Goal: Find specific page/section: Find specific page/section

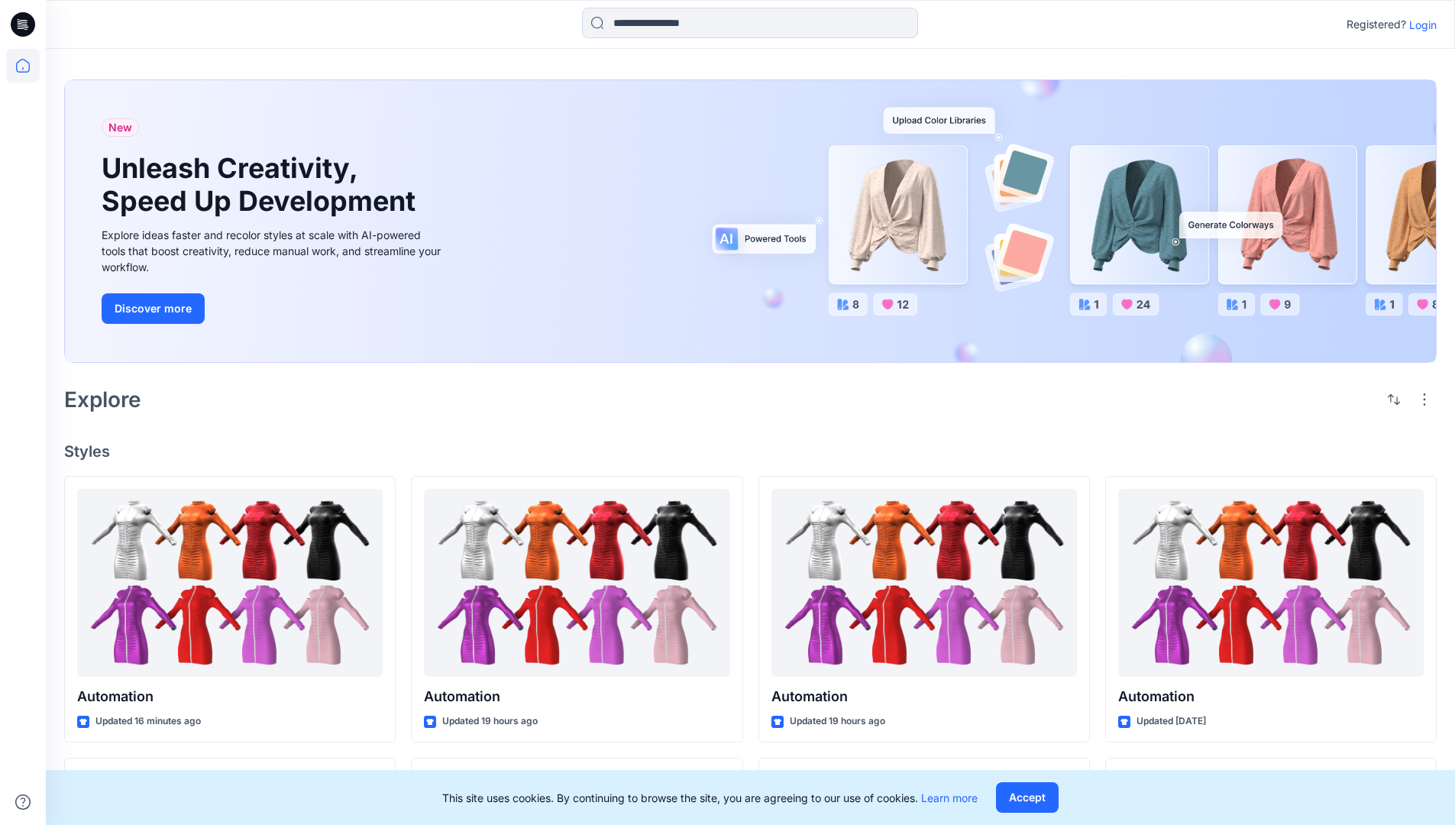
click at [1419, 24] on p "Login" at bounding box center [1422, 25] width 27 height 16
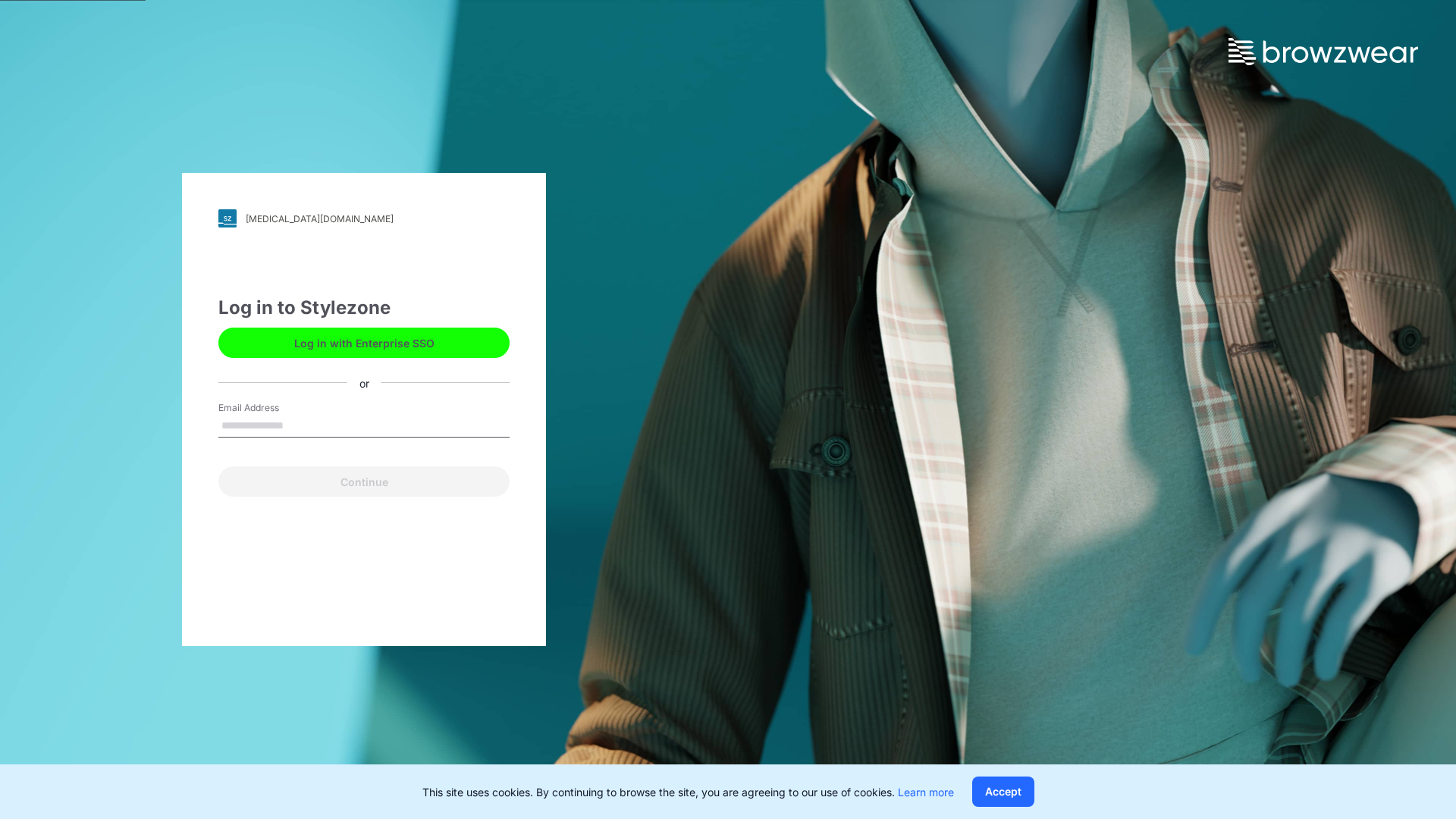
click at [300, 425] on input "Email Address" at bounding box center [363, 426] width 291 height 23
type input "**********"
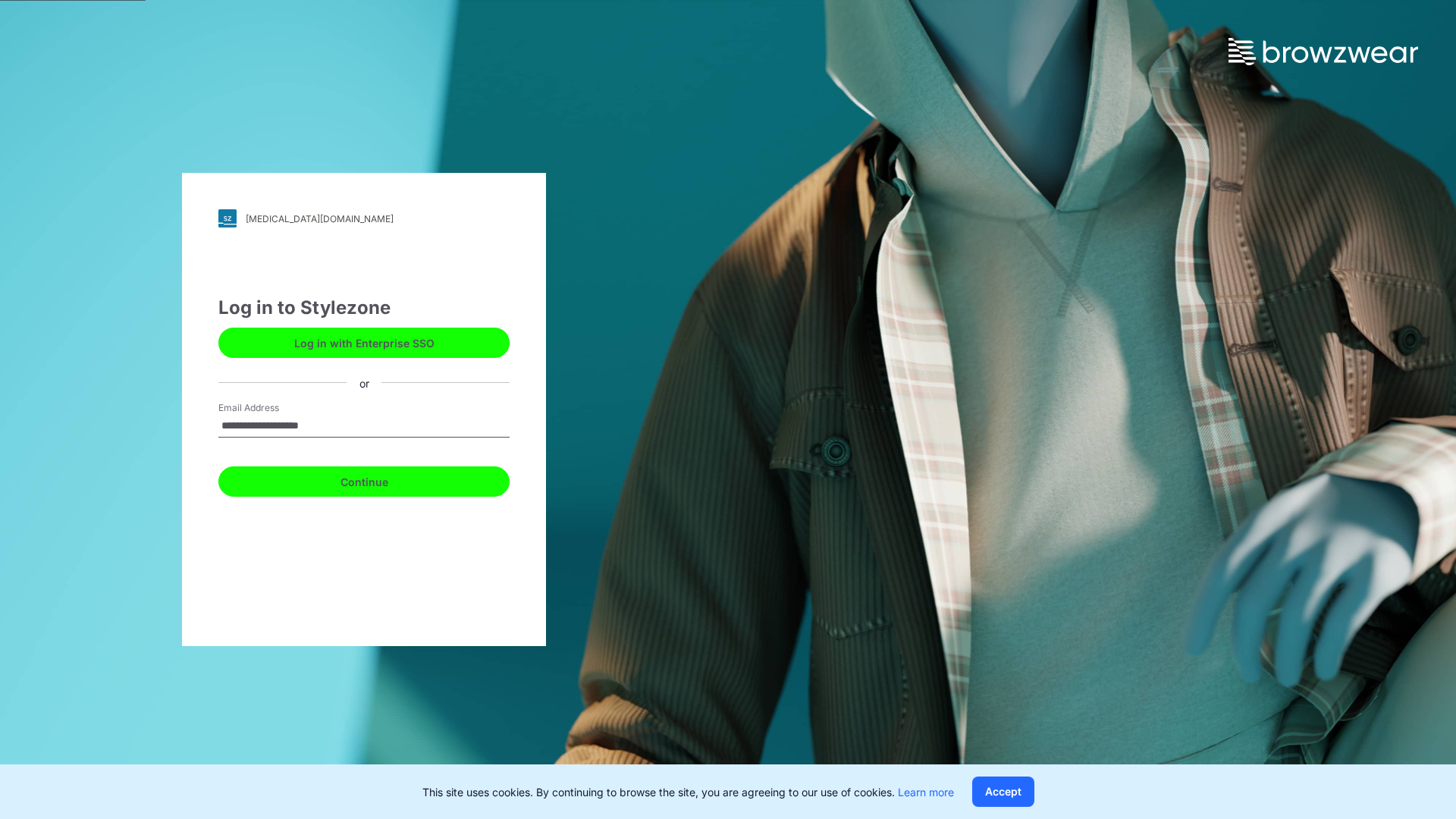
click at [380, 479] on button "Continue" at bounding box center [363, 481] width 291 height 31
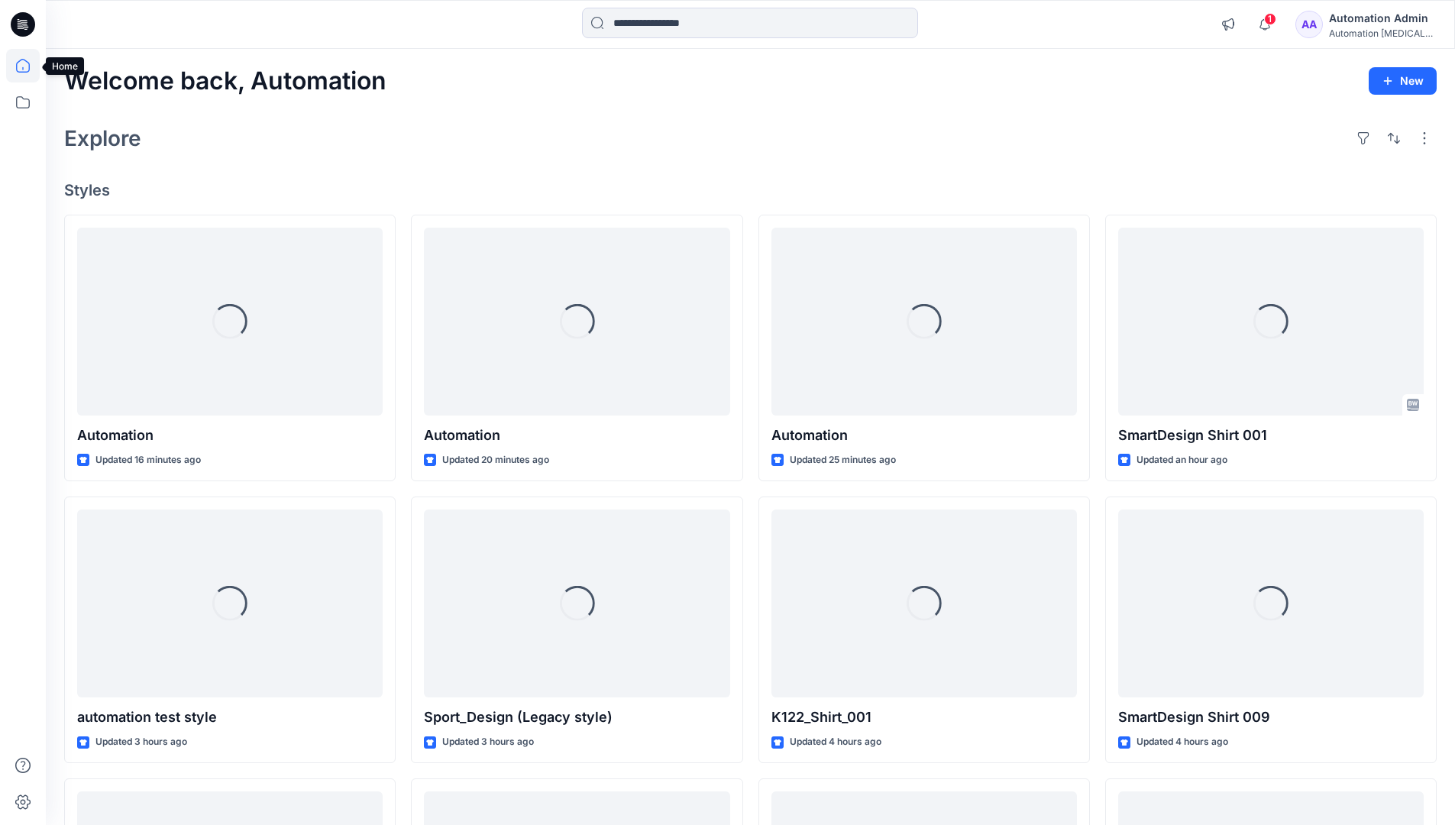
click at [29, 66] on icon at bounding box center [23, 66] width 14 height 14
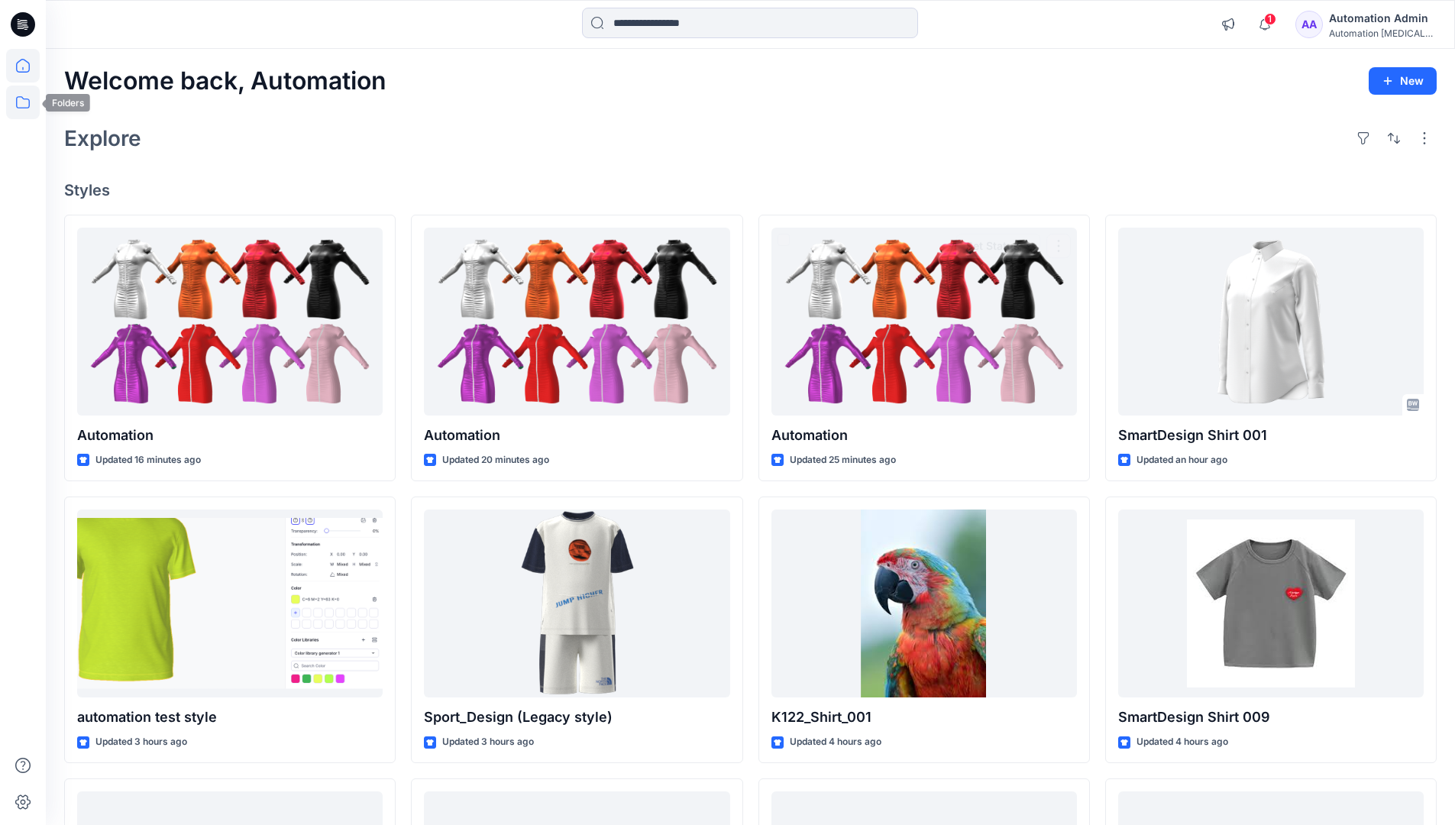
click at [24, 99] on icon at bounding box center [23, 102] width 14 height 12
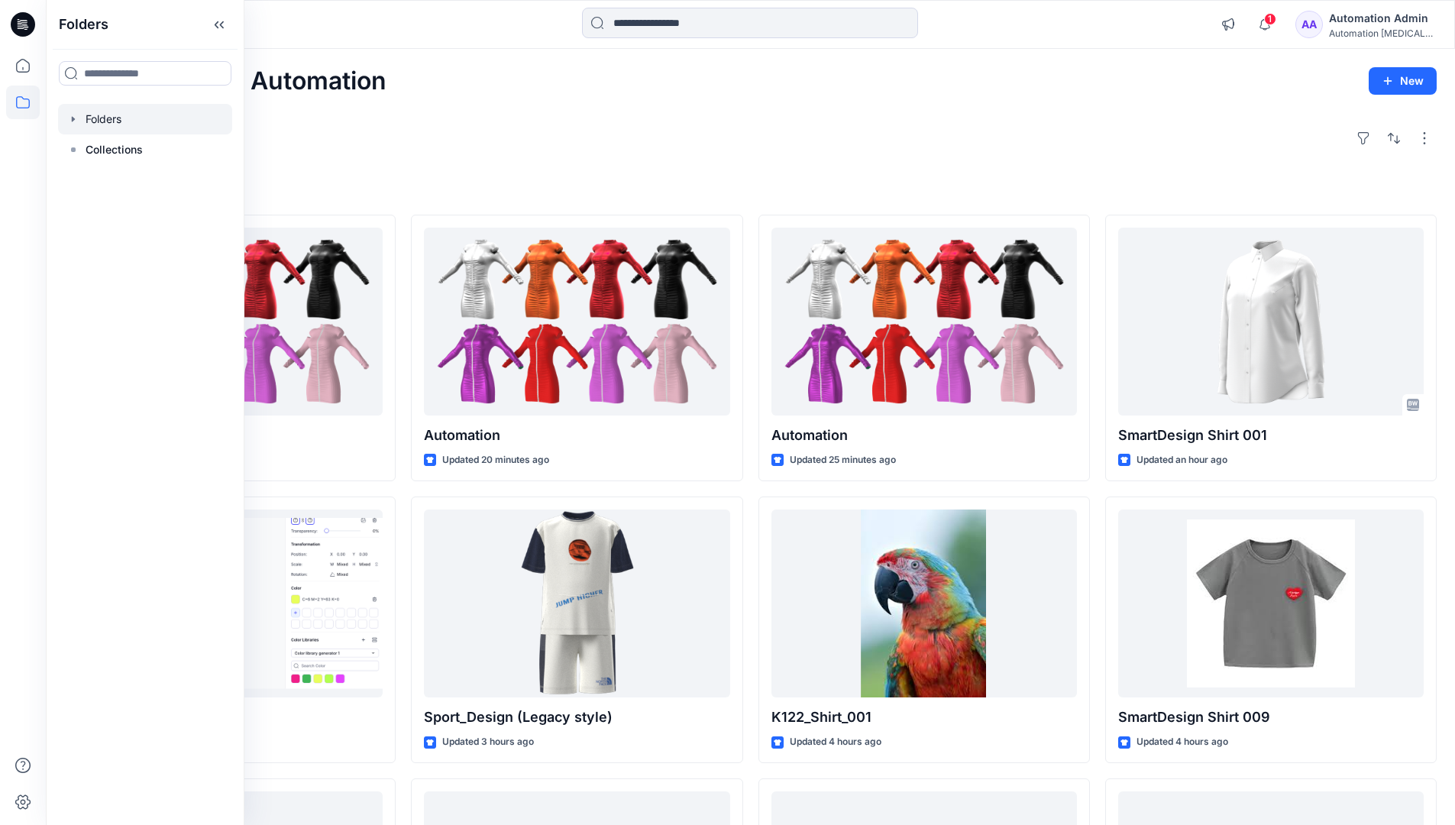
click at [112, 118] on div at bounding box center [145, 119] width 174 height 31
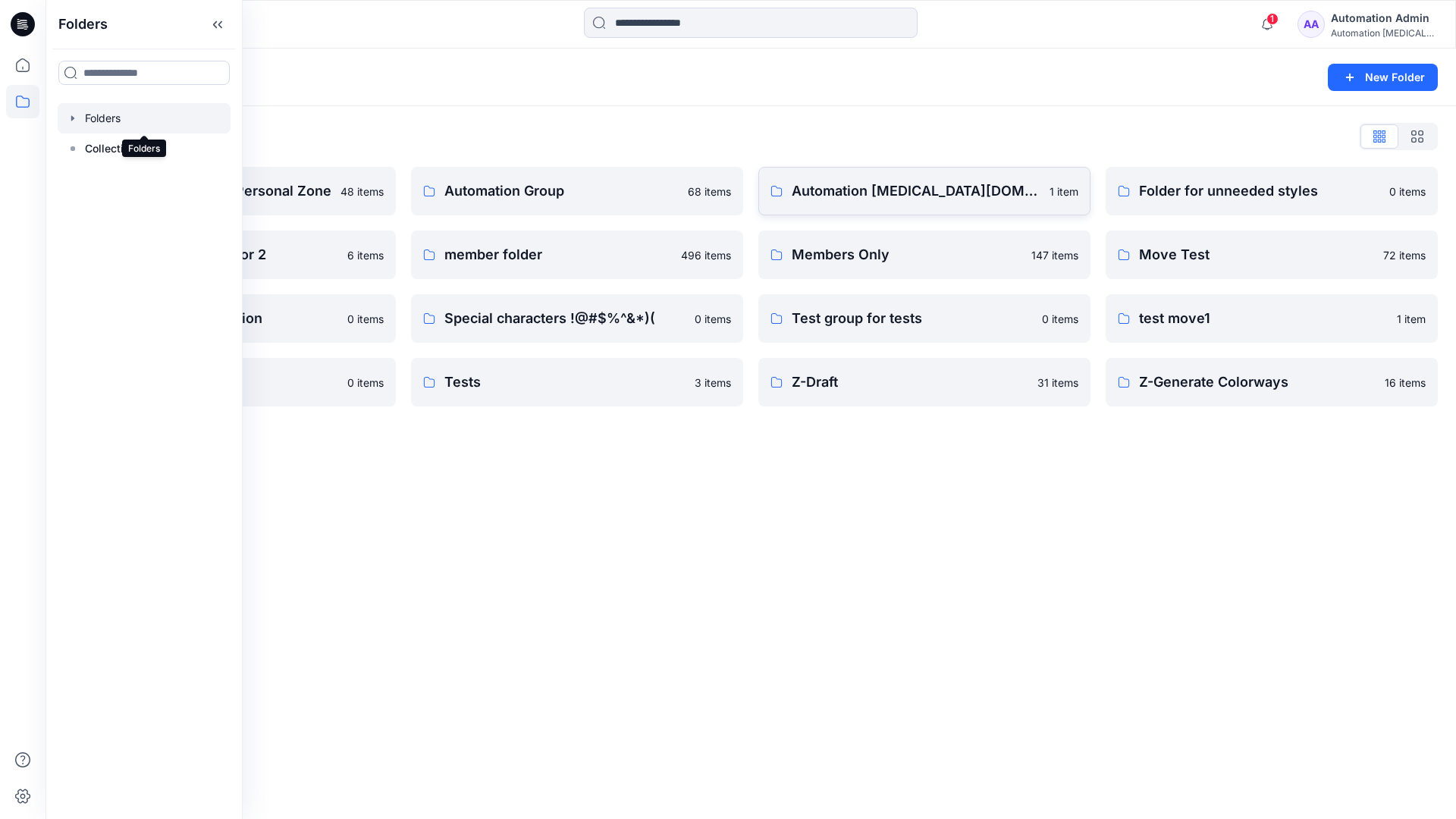
click at [870, 198] on p "Automation [MEDICAL_DATA][DOMAIN_NAME]" at bounding box center [915, 191] width 249 height 21
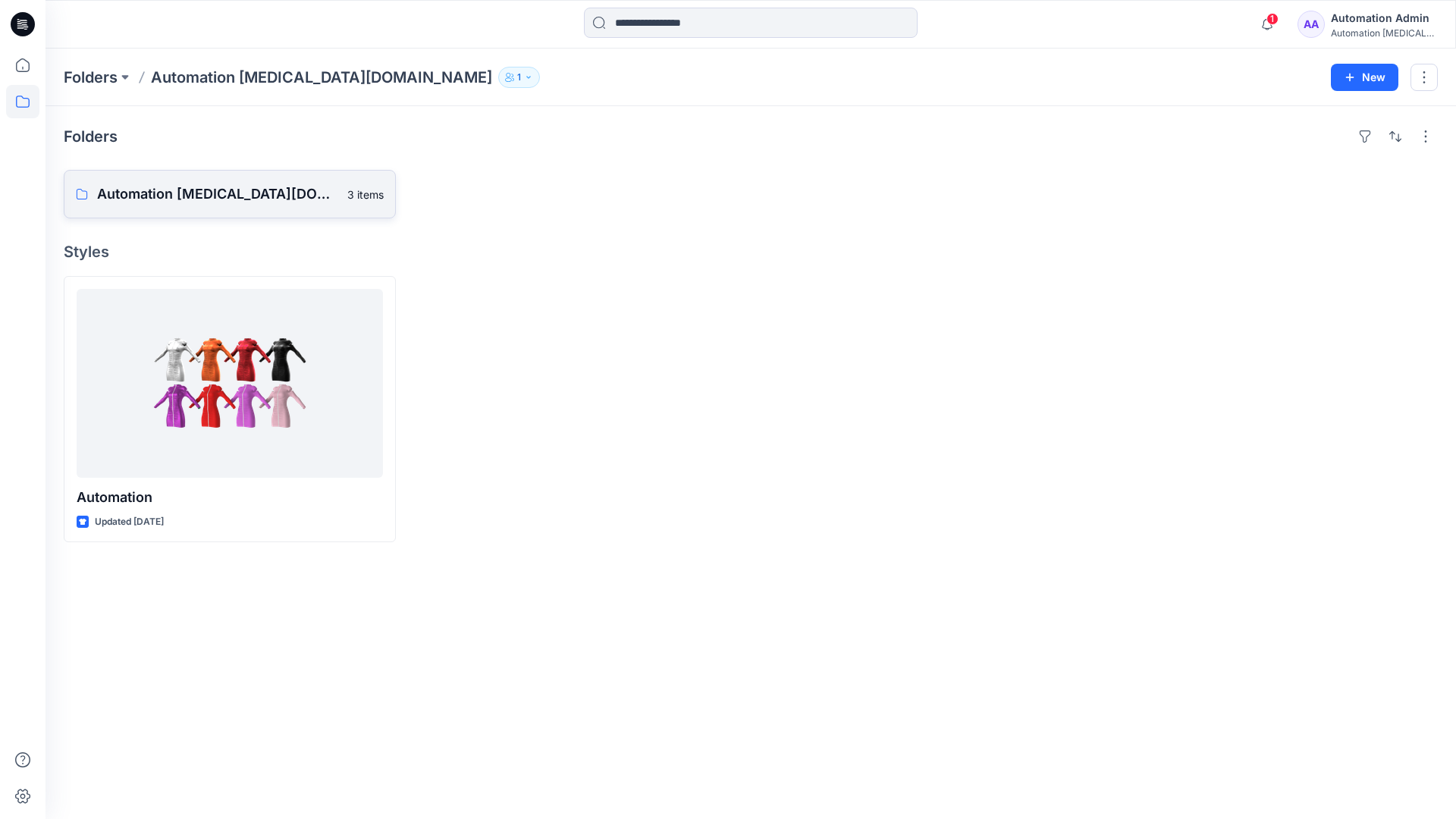
click at [213, 201] on p "Automation [MEDICAL_DATA][DOMAIN_NAME] Board" at bounding box center [217, 194] width 241 height 21
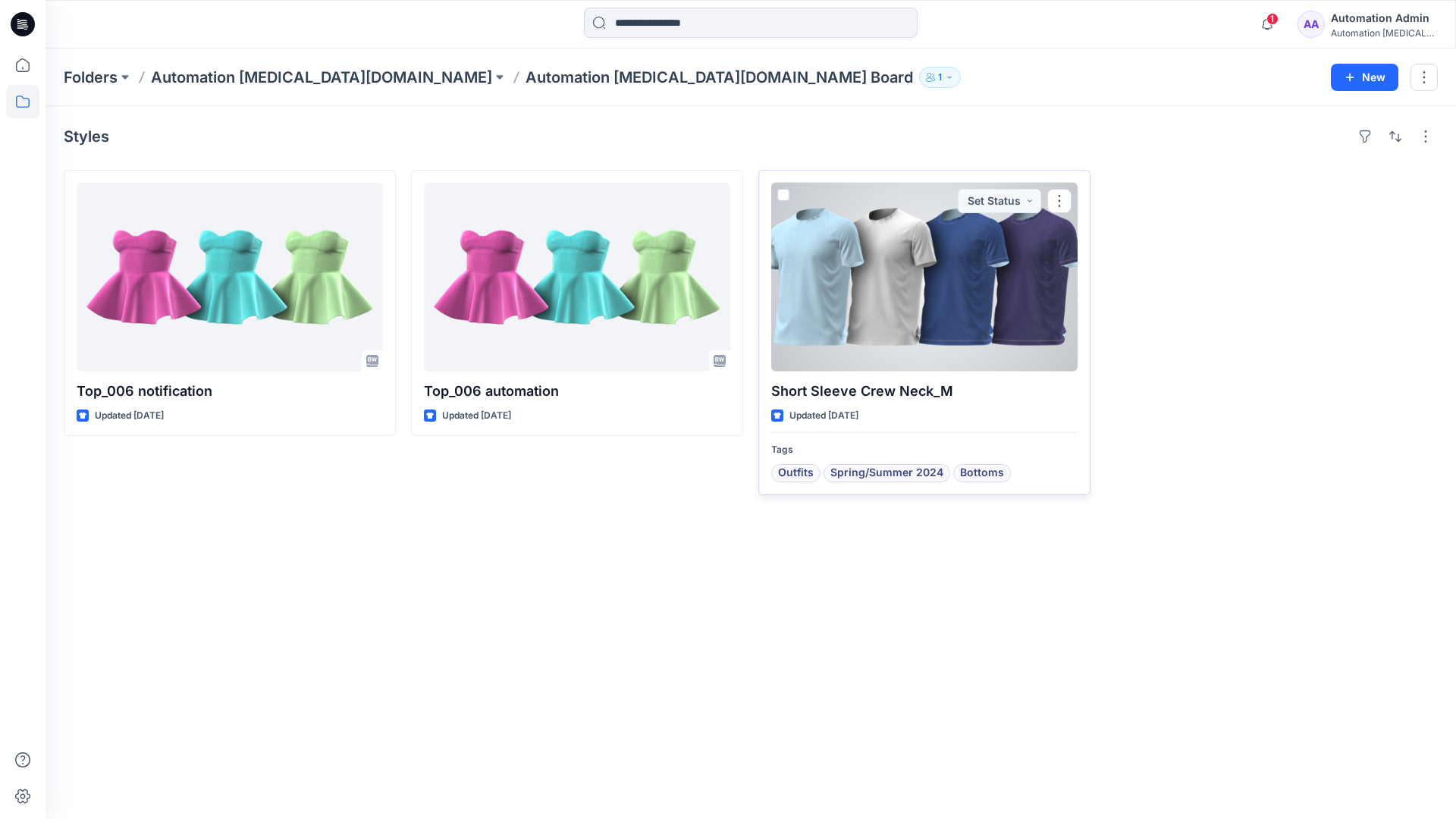
click at [867, 291] on div at bounding box center [924, 277] width 307 height 189
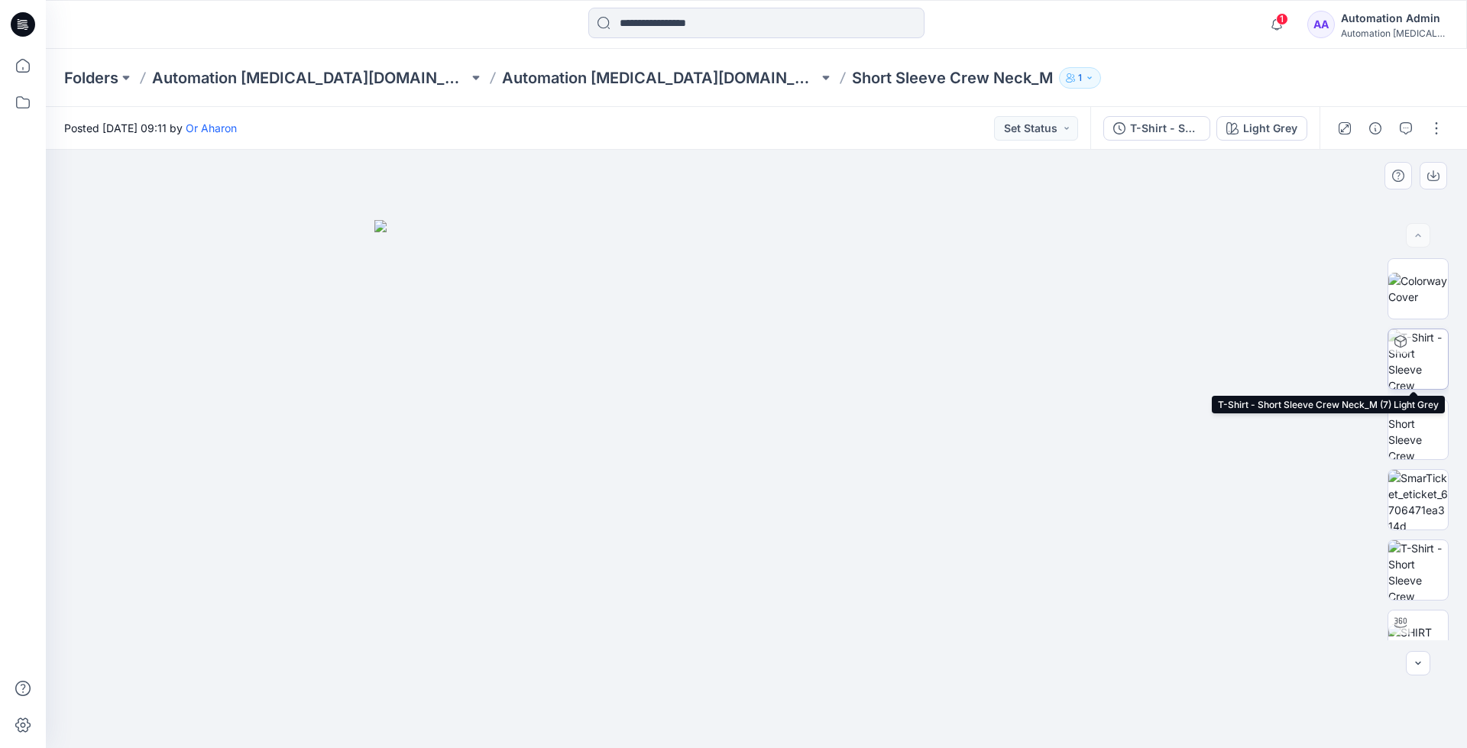
click at [1415, 362] on img at bounding box center [1418, 359] width 60 height 60
